Goal: Use online tool/utility: Use online tool/utility

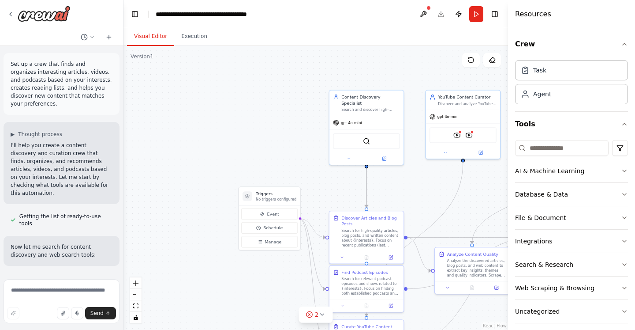
scroll to position [1251, 0]
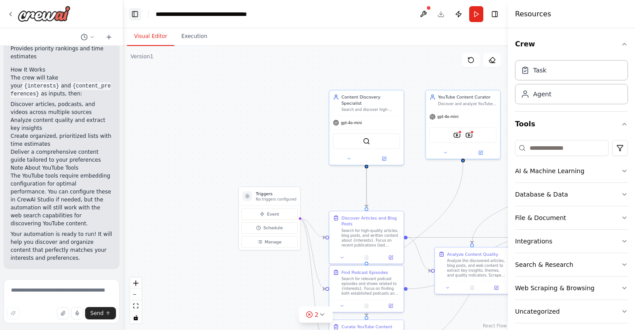
click at [133, 12] on button "Toggle Left Sidebar" at bounding box center [135, 14] width 12 height 12
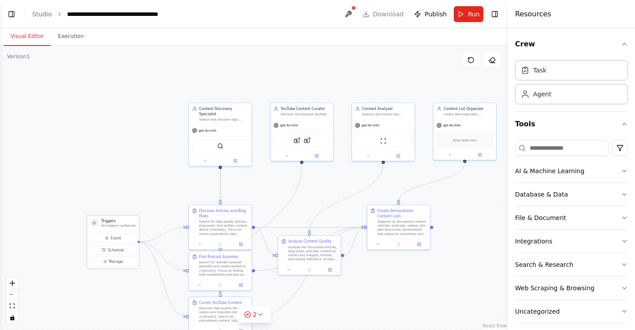
drag, startPoint x: 150, startPoint y: 195, endPoint x: 126, endPoint y: 228, distance: 40.4
click at [126, 228] on div "Triggers No triggers configured" at bounding box center [113, 222] width 52 height 15
drag, startPoint x: 212, startPoint y: 221, endPoint x: 212, endPoint y: 209, distance: 12.4
click at [212, 209] on div "Search for high-quality articles, blog posts, and written content about {intere…" at bounding box center [223, 216] width 49 height 16
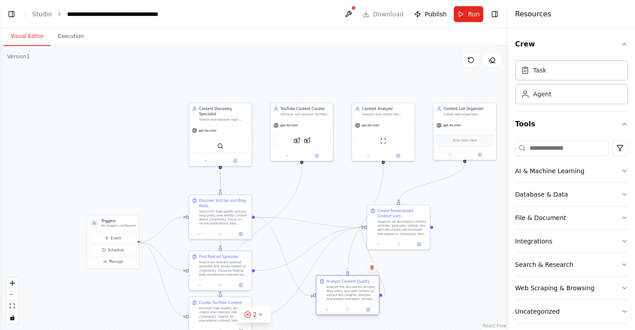
drag, startPoint x: 307, startPoint y: 251, endPoint x: 344, endPoint y: 293, distance: 55.4
click at [344, 293] on div "Analyze the discovered articles, blog posts, and web content to extract key ins…" at bounding box center [350, 293] width 49 height 16
click at [395, 232] on div "Organize all discovered content (articles, podcasts, videos) into well-structur…" at bounding box center [402, 226] width 49 height 16
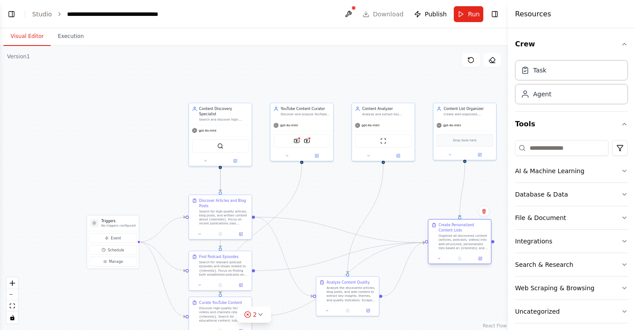
drag, startPoint x: 395, startPoint y: 226, endPoint x: 457, endPoint y: 241, distance: 63.7
click at [457, 241] on div "Organize all discovered content (articles, podcasts, videos) into well-structur…" at bounding box center [463, 241] width 49 height 16
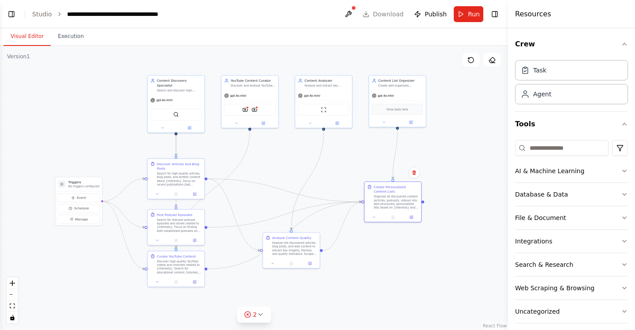
drag, startPoint x: 417, startPoint y: 213, endPoint x: 350, endPoint y: 172, distance: 78.4
click at [350, 172] on div ".deletable-edge-delete-btn { width: 20px; height: 20px; border: 0px solid #ffff…" at bounding box center [254, 188] width 508 height 284
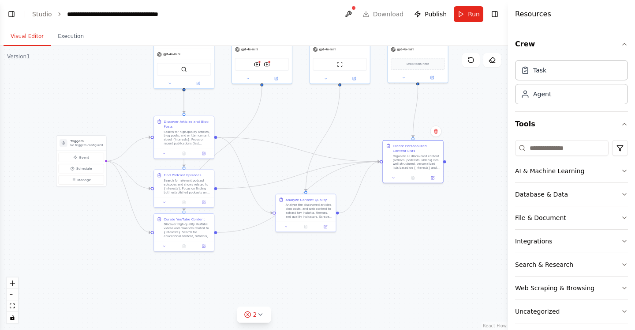
drag, startPoint x: 459, startPoint y: 166, endPoint x: 484, endPoint y: 124, distance: 48.8
click at [484, 124] on div ".deletable-edge-delete-btn { width: 20px; height: 20px; border: 0px solid #ffff…" at bounding box center [254, 188] width 508 height 284
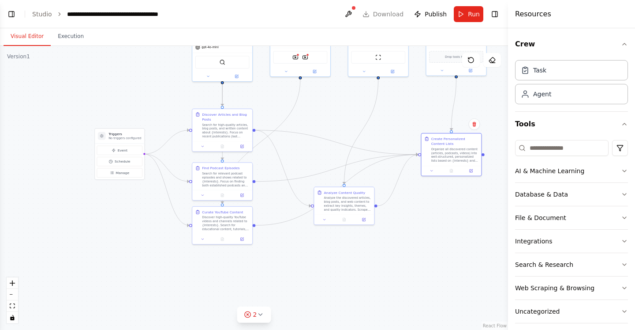
drag, startPoint x: 361, startPoint y: 127, endPoint x: 400, endPoint y: 120, distance: 39.0
click at [400, 120] on div ".deletable-edge-delete-btn { width: 20px; height: 20px; border: 0px solid #ffff…" at bounding box center [254, 188] width 508 height 284
click at [11, 15] on button "Toggle Left Sidebar" at bounding box center [11, 14] width 12 height 12
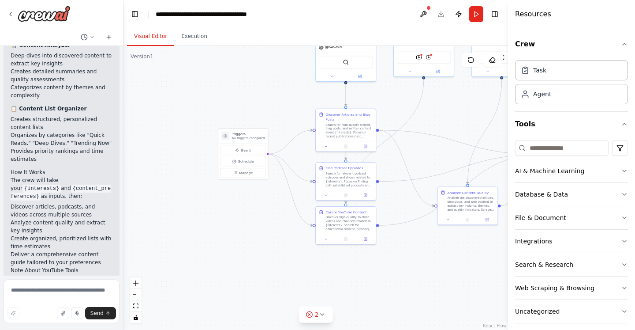
scroll to position [1346, 0]
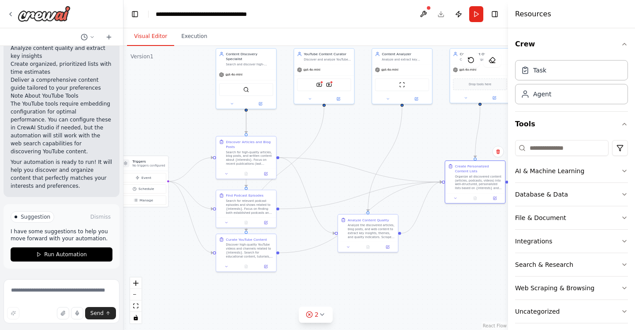
drag, startPoint x: 279, startPoint y: 262, endPoint x: 180, endPoint y: 289, distance: 103.4
click at [180, 289] on div ".deletable-edge-delete-btn { width: 20px; height: 20px; border: 0px solid #ffff…" at bounding box center [316, 188] width 385 height 284
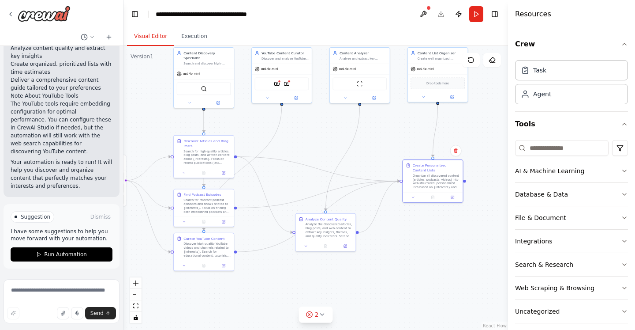
drag, startPoint x: 421, startPoint y: 146, endPoint x: 380, endPoint y: 143, distance: 41.5
click at [380, 143] on div ".deletable-edge-delete-btn { width: 20px; height: 20px; border: 0px solid #ffff…" at bounding box center [316, 188] width 385 height 284
